Goal: Check status: Check status

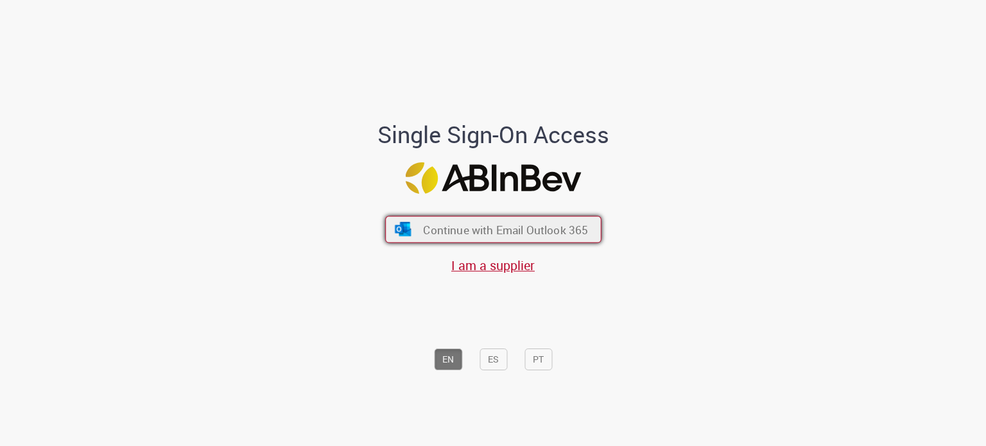
click at [516, 232] on span "Continue with Email Outlook 365" at bounding box center [505, 229] width 165 height 15
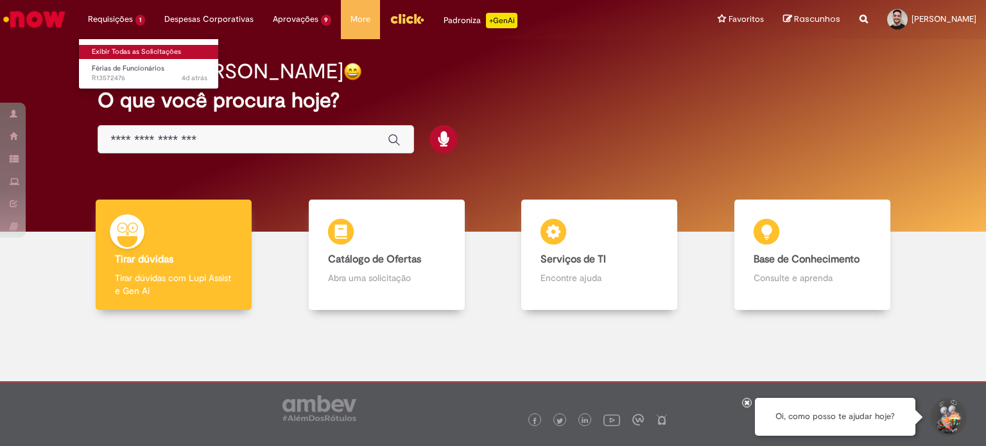
click at [141, 53] on link "Exibir Todas as Solicitações" at bounding box center [149, 52] width 141 height 14
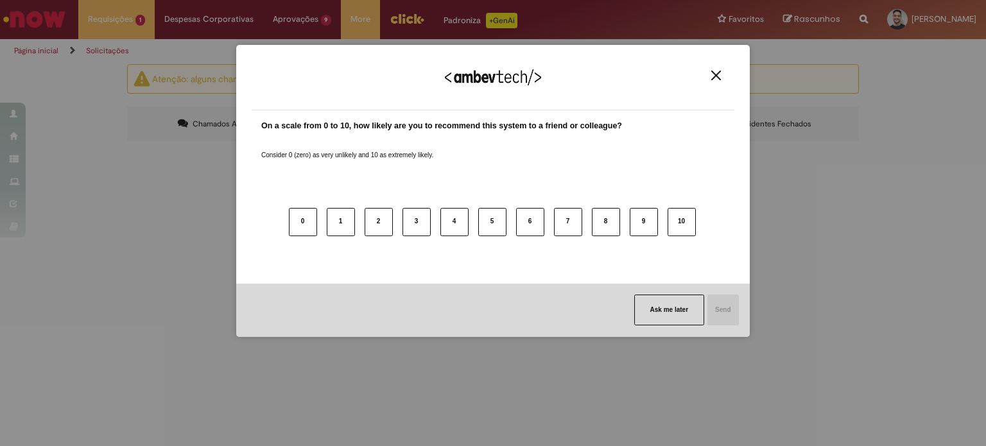
click at [711, 77] on img "Close" at bounding box center [716, 76] width 10 height 10
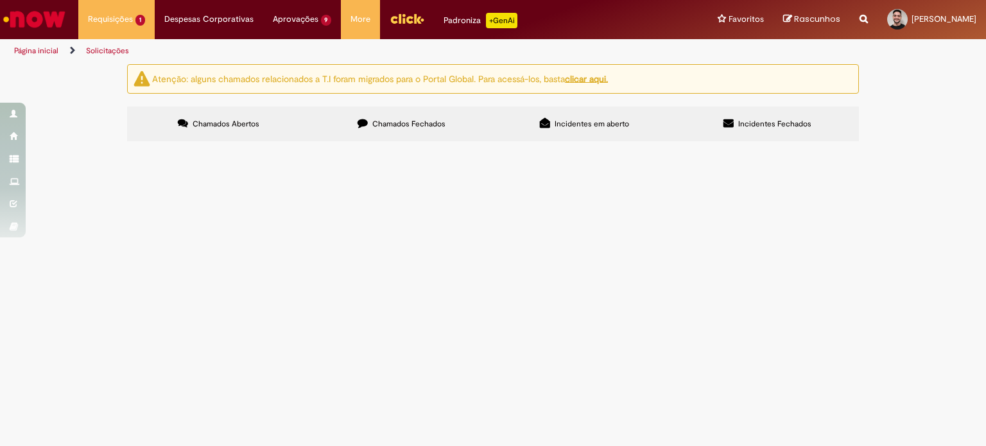
click at [0, 0] on span "Férias de Funcionários" at bounding box center [0, 0] width 0 height 0
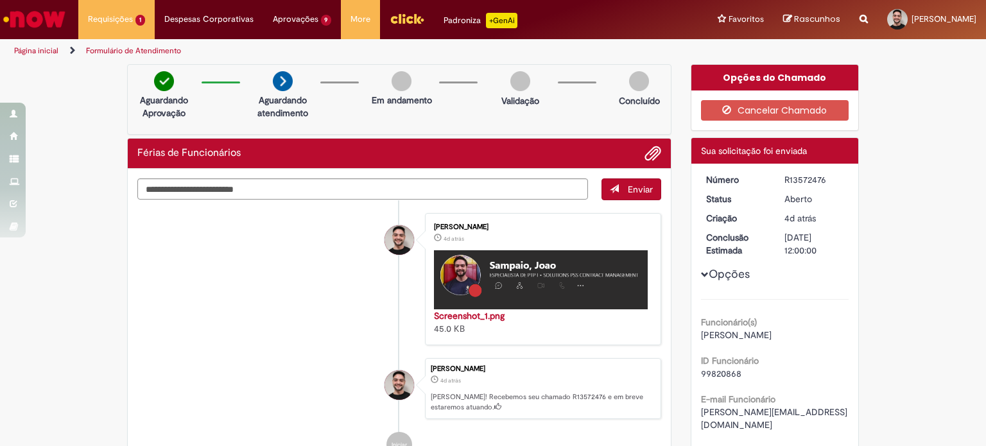
drag, startPoint x: 820, startPoint y: 178, endPoint x: 761, endPoint y: 177, distance: 59.7
click at [761, 173] on dl "Número R13572476 Status [GEOGRAPHIC_DATA] Criação 4d atrás 4 dias atrás Conclus…" at bounding box center [775, 173] width 158 height 0
copy dl "Número R13572476"
